Goal: Find specific page/section: Find specific page/section

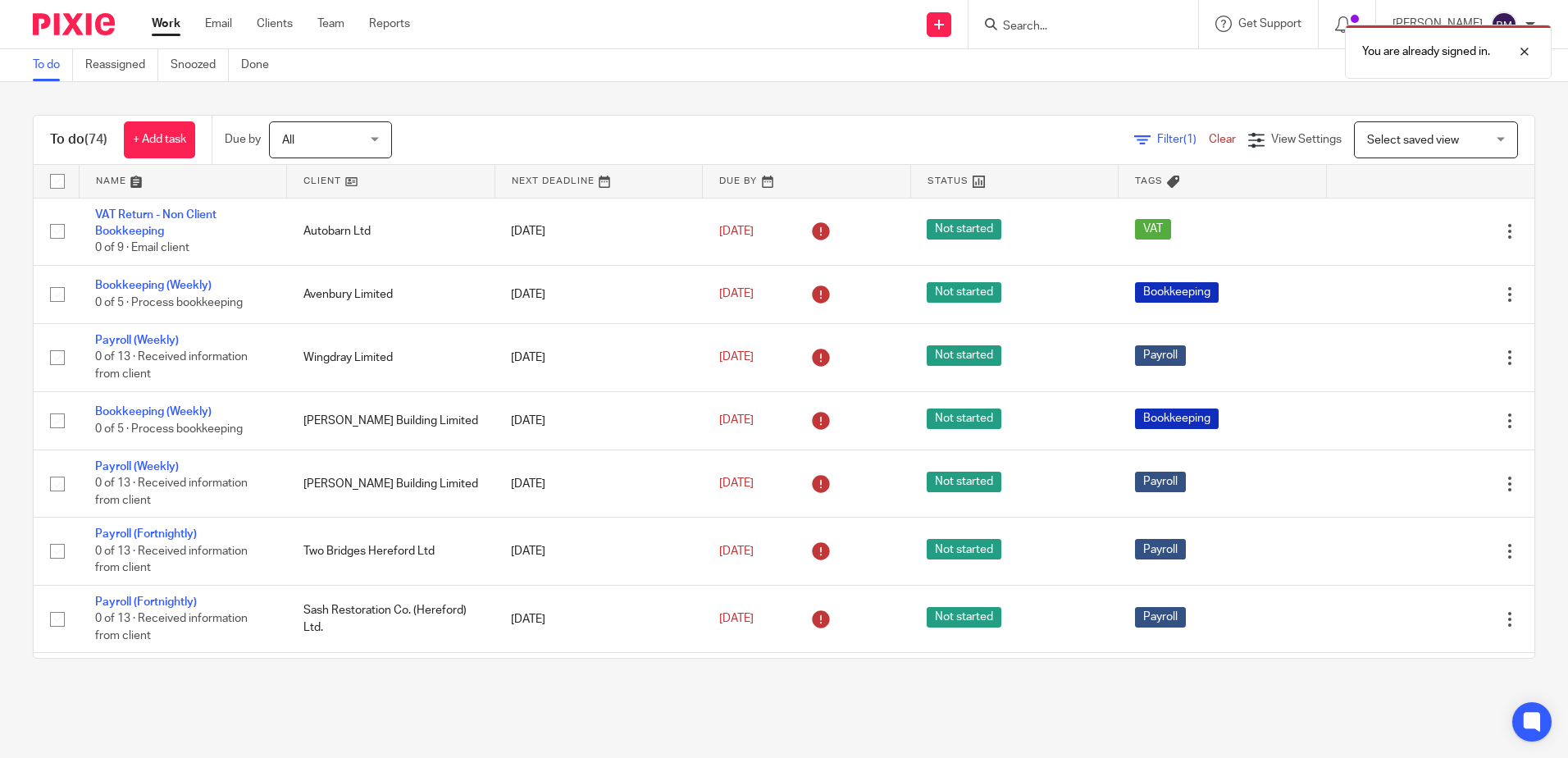
click at [1063, 25] on div "You are already signed in." at bounding box center [1168, 47] width 768 height 62
click at [1524, 54] on div at bounding box center [1512, 51] width 45 height 19
click at [1043, 25] on input "Search" at bounding box center [1075, 27] width 147 height 15
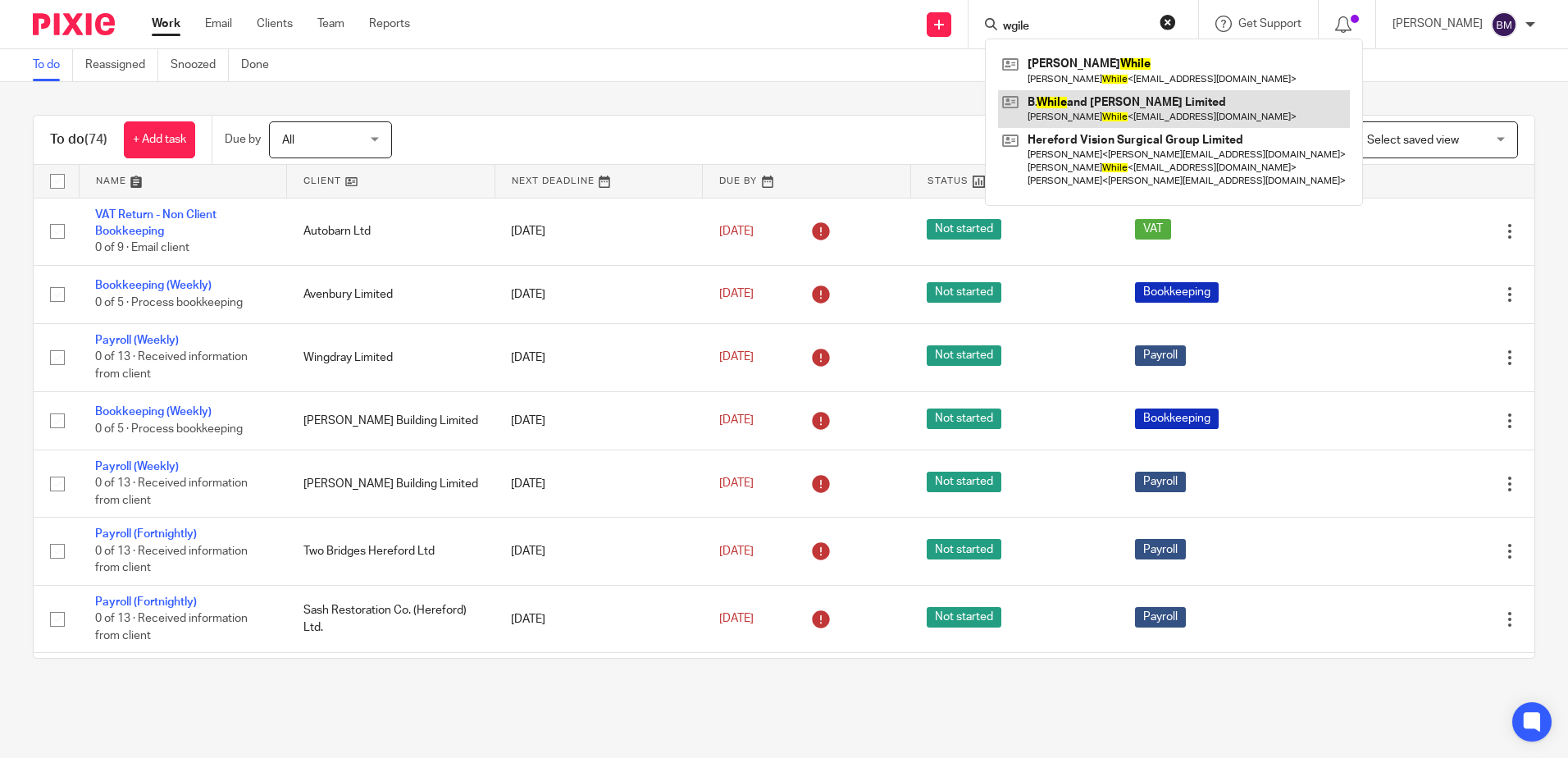
type input "wgile"
click at [1094, 110] on link at bounding box center [1175, 109] width 352 height 38
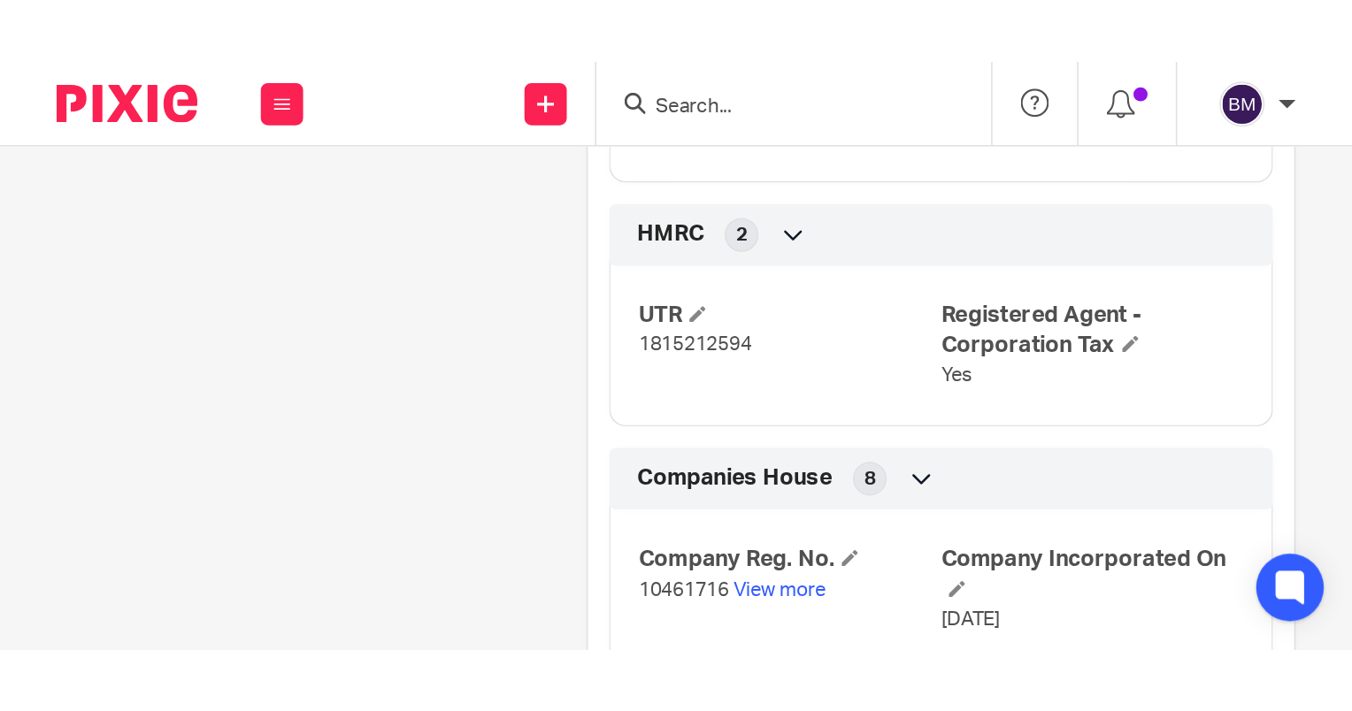
scroll to position [1238, 0]
